Goal: Task Accomplishment & Management: Use online tool/utility

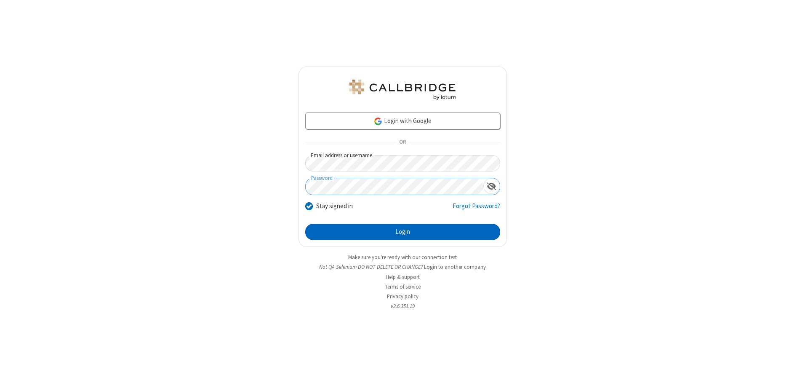
click at [402, 232] on button "Login" at bounding box center [402, 232] width 195 height 17
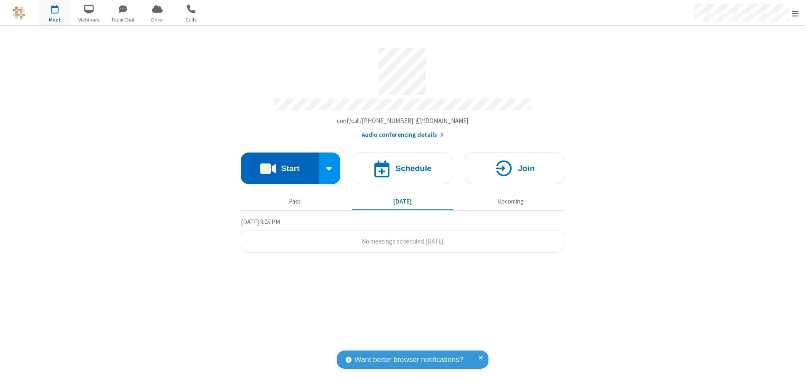
click at [279, 165] on button "Start" at bounding box center [280, 168] width 78 height 32
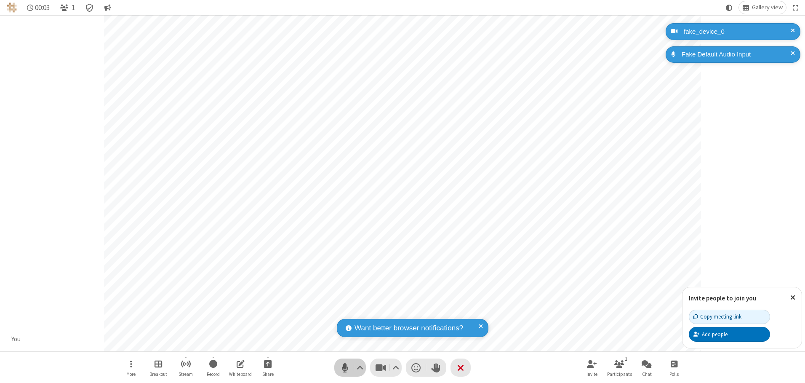
click at [345, 367] on span "Mute (Alt+A)" at bounding box center [344, 367] width 13 height 12
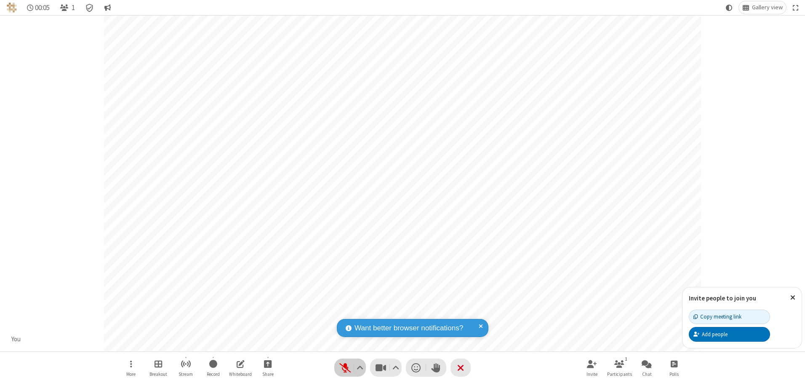
click at [345, 367] on span "Unmute (Alt+A)" at bounding box center [344, 367] width 13 height 12
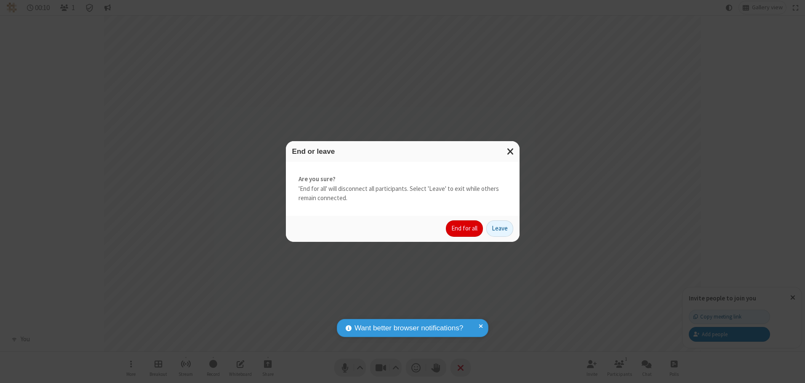
click at [465, 228] on button "End for all" at bounding box center [464, 228] width 37 height 17
